Goal: Task Accomplishment & Management: Manage account settings

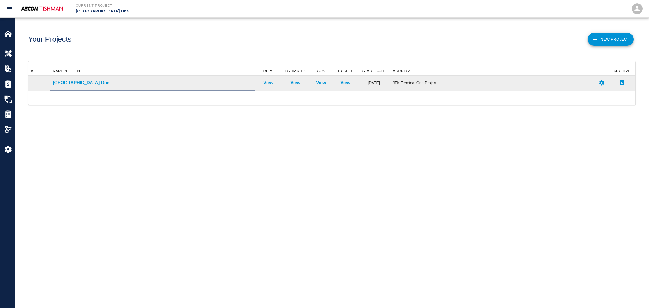
click at [71, 83] on p "[GEOGRAPHIC_DATA] One" at bounding box center [153, 82] width 200 height 6
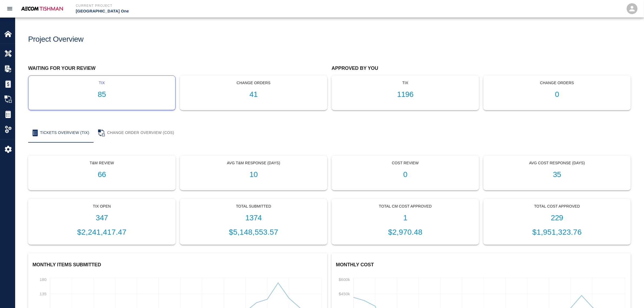
click at [105, 91] on h1 "85" at bounding box center [102, 94] width 138 height 9
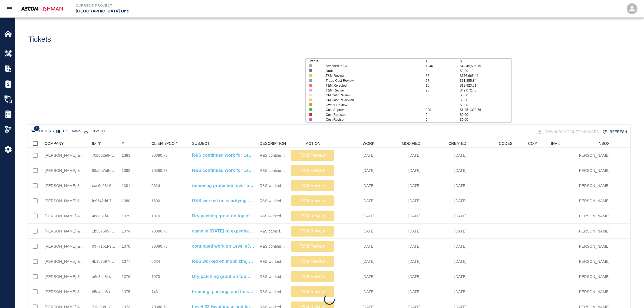
scroll to position [311, 596]
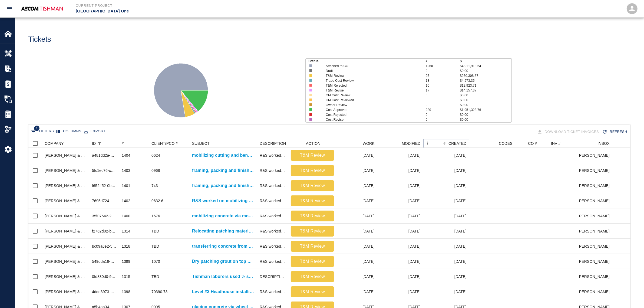
click at [445, 143] on icon "Sort" at bounding box center [444, 143] width 5 height 5
click at [178, 144] on icon "Sort" at bounding box center [177, 143] width 5 height 5
click at [444, 143] on icon "Sort" at bounding box center [444, 143] width 3 height 3
click at [444, 142] on icon "Sort" at bounding box center [444, 143] width 3 height 3
click at [177, 142] on icon "Sort" at bounding box center [177, 143] width 3 height 3
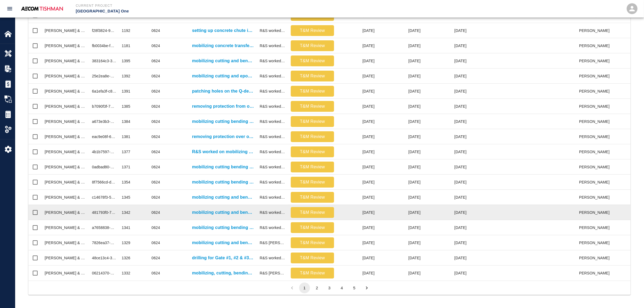
scroll to position [74, 0]
